Goal: Task Accomplishment & Management: Manage account settings

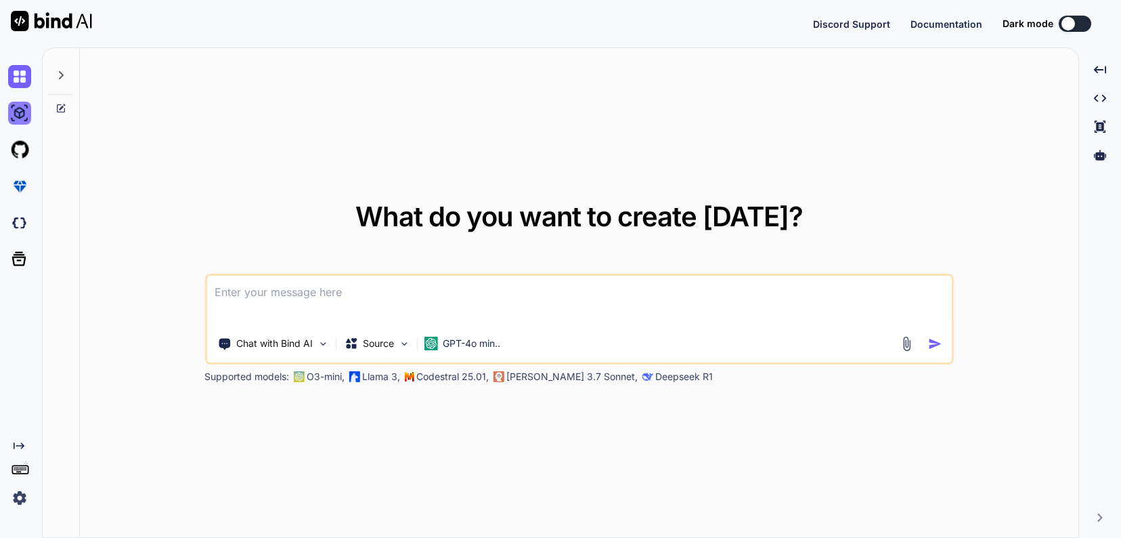
click at [24, 112] on img at bounding box center [19, 113] width 23 height 23
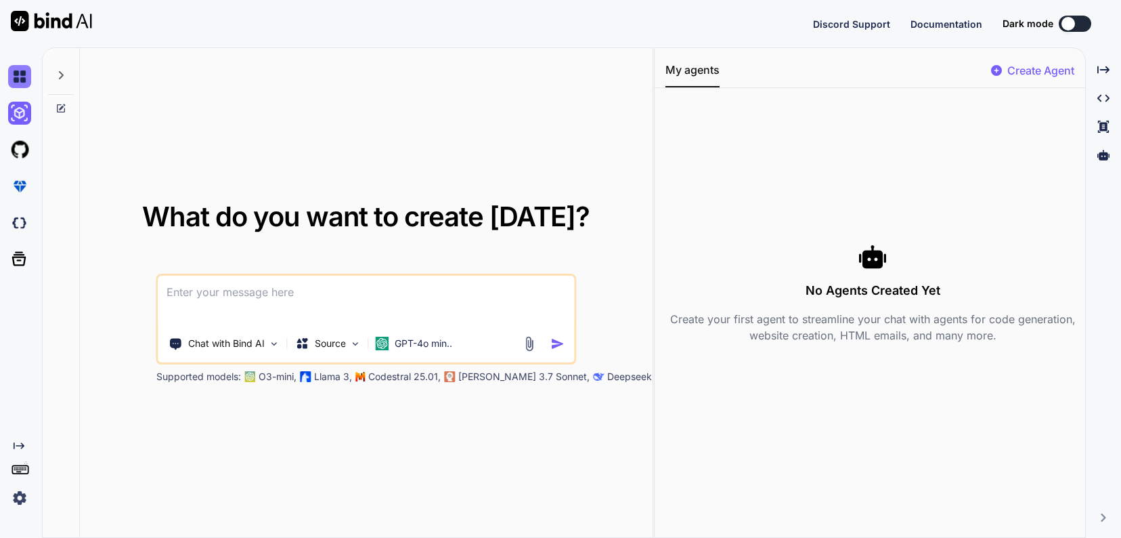
click at [19, 69] on img at bounding box center [19, 76] width 23 height 23
click at [56, 66] on div at bounding box center [61, 71] width 26 height 47
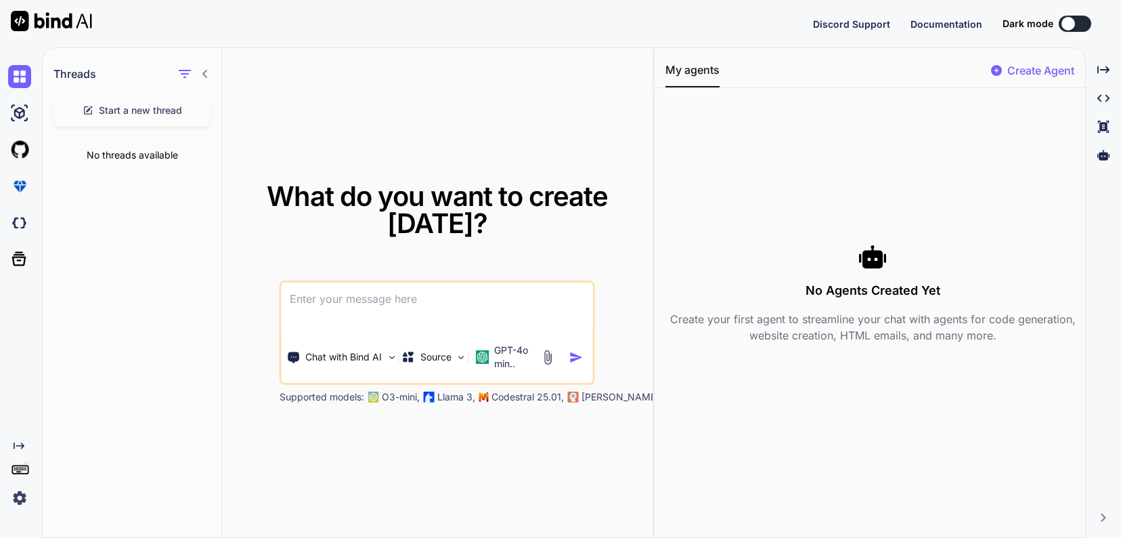
drag, startPoint x: 14, startPoint y: 235, endPoint x: 269, endPoint y: 37, distance: 322.3
click at [269, 37] on div "Discord Support Documentation Dark mode Created with Pixso." at bounding box center [560, 23] width 1121 height 47
click at [181, 77] on icon "button" at bounding box center [185, 74] width 16 height 16
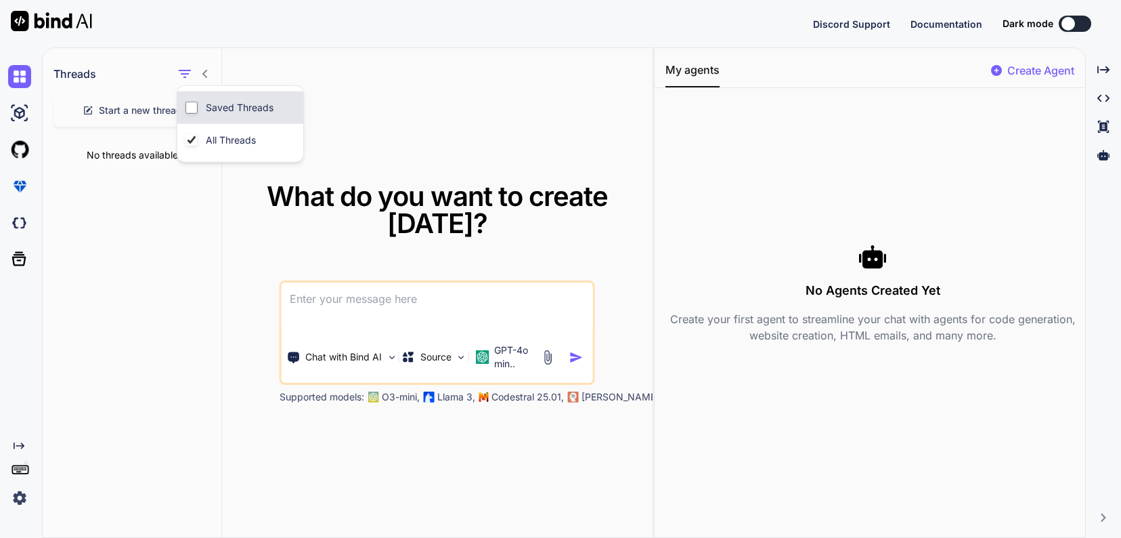
click at [198, 97] on div "Saved Threads" at bounding box center [240, 107] width 126 height 32
click at [188, 73] on icon "button" at bounding box center [185, 74] width 12 height 8
click at [198, 104] on div "Saved Threads" at bounding box center [230, 107] width 91 height 19
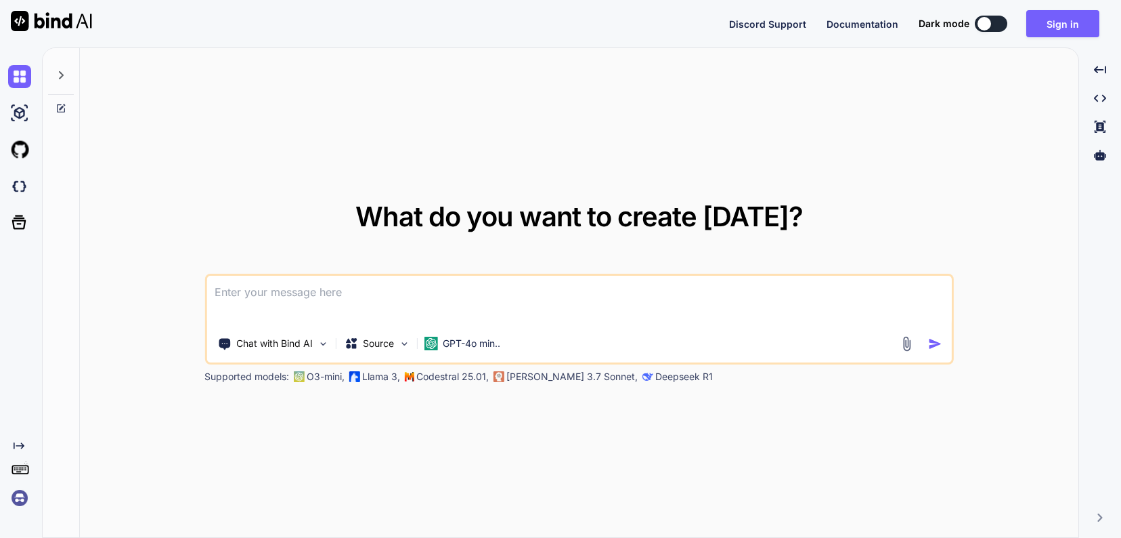
click at [63, 79] on icon at bounding box center [61, 75] width 11 height 11
type textarea "x"
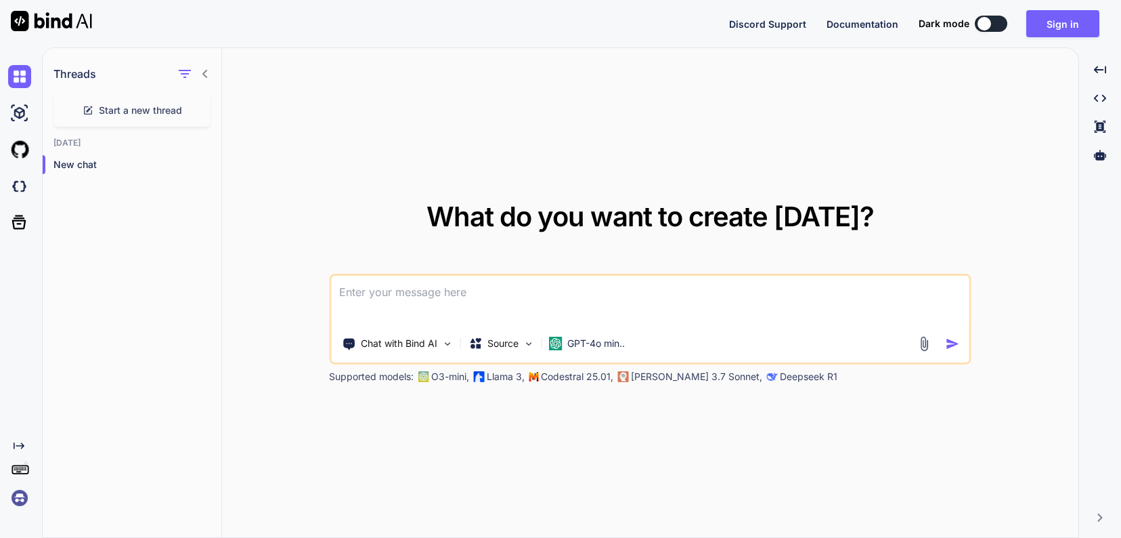
click at [14, 499] on img at bounding box center [19, 497] width 23 height 23
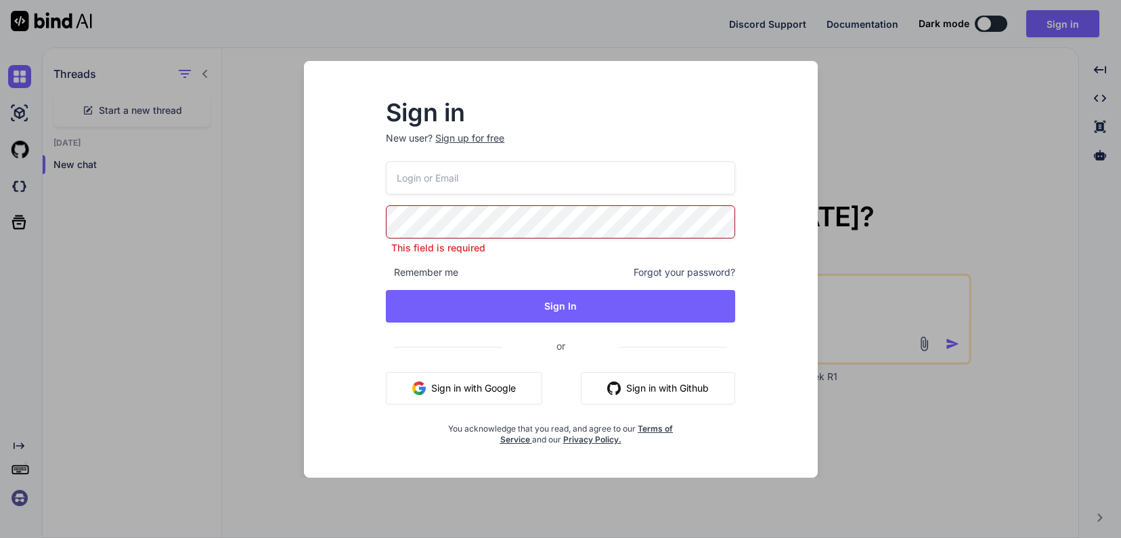
click at [528, 194] on div "This field is required Remember me Forgot your password? Sign In or Sign in wit…" at bounding box center [560, 303] width 349 height 284
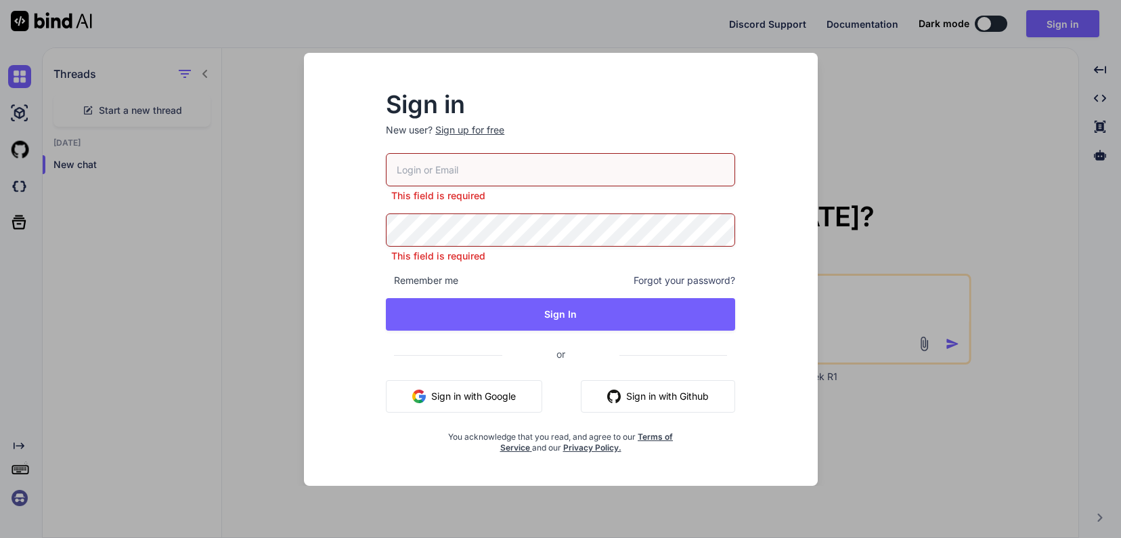
type input "team@rainforestx.com"
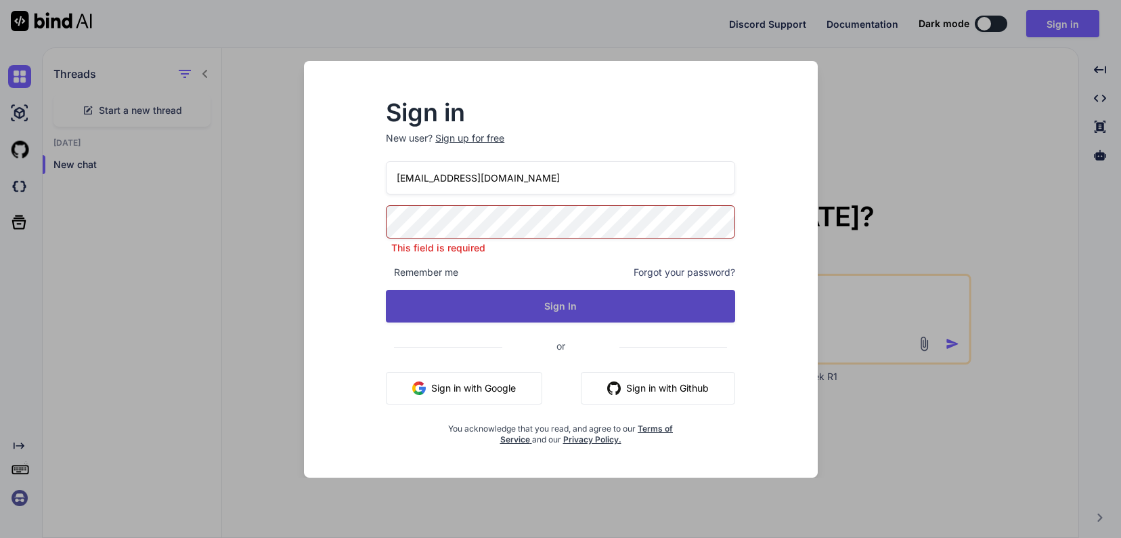
click at [605, 318] on button "Sign In" at bounding box center [560, 306] width 349 height 32
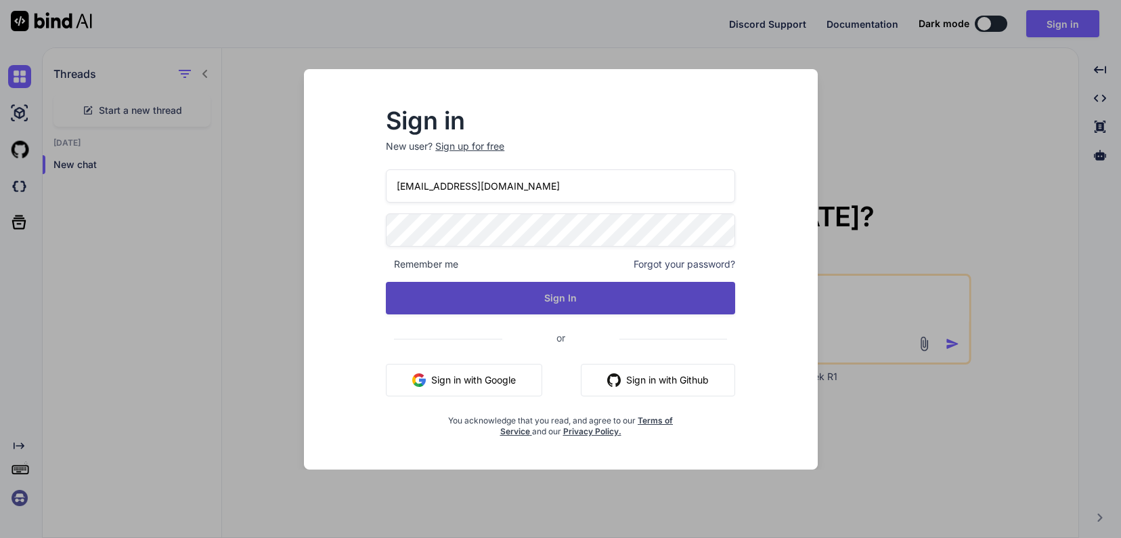
click at [614, 284] on button "Sign In" at bounding box center [560, 298] width 349 height 32
